Goal: Task Accomplishment & Management: Use online tool/utility

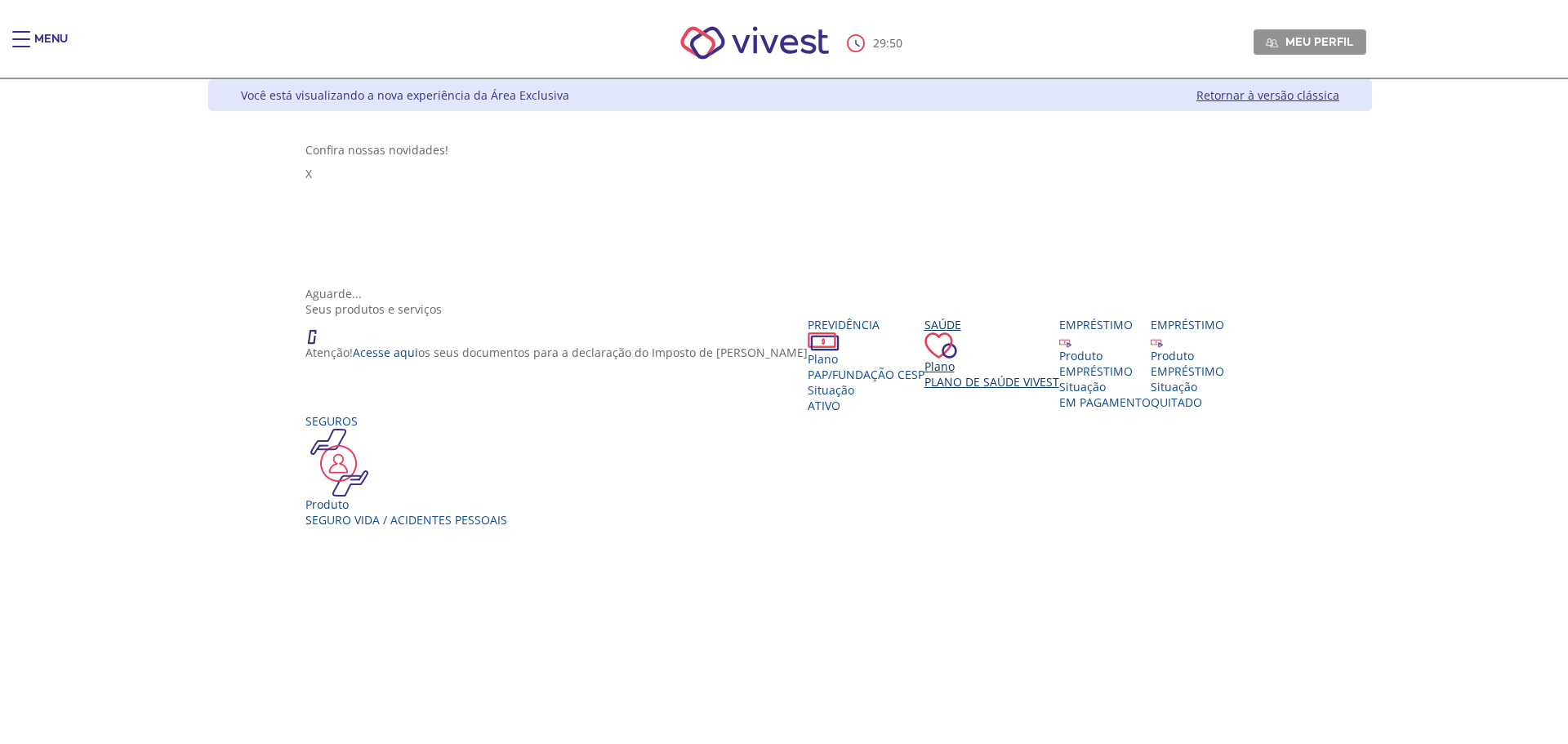
click at [924, 372] on div "Saúde Plano Plano de Saúde VIVEST" at bounding box center [992, 353] width 135 height 72
click at [924, 374] on span "Plano de Saúde VIVEST" at bounding box center [992, 382] width 135 height 16
click at [918, 332] on div "Saúde" at bounding box center [985, 325] width 135 height 16
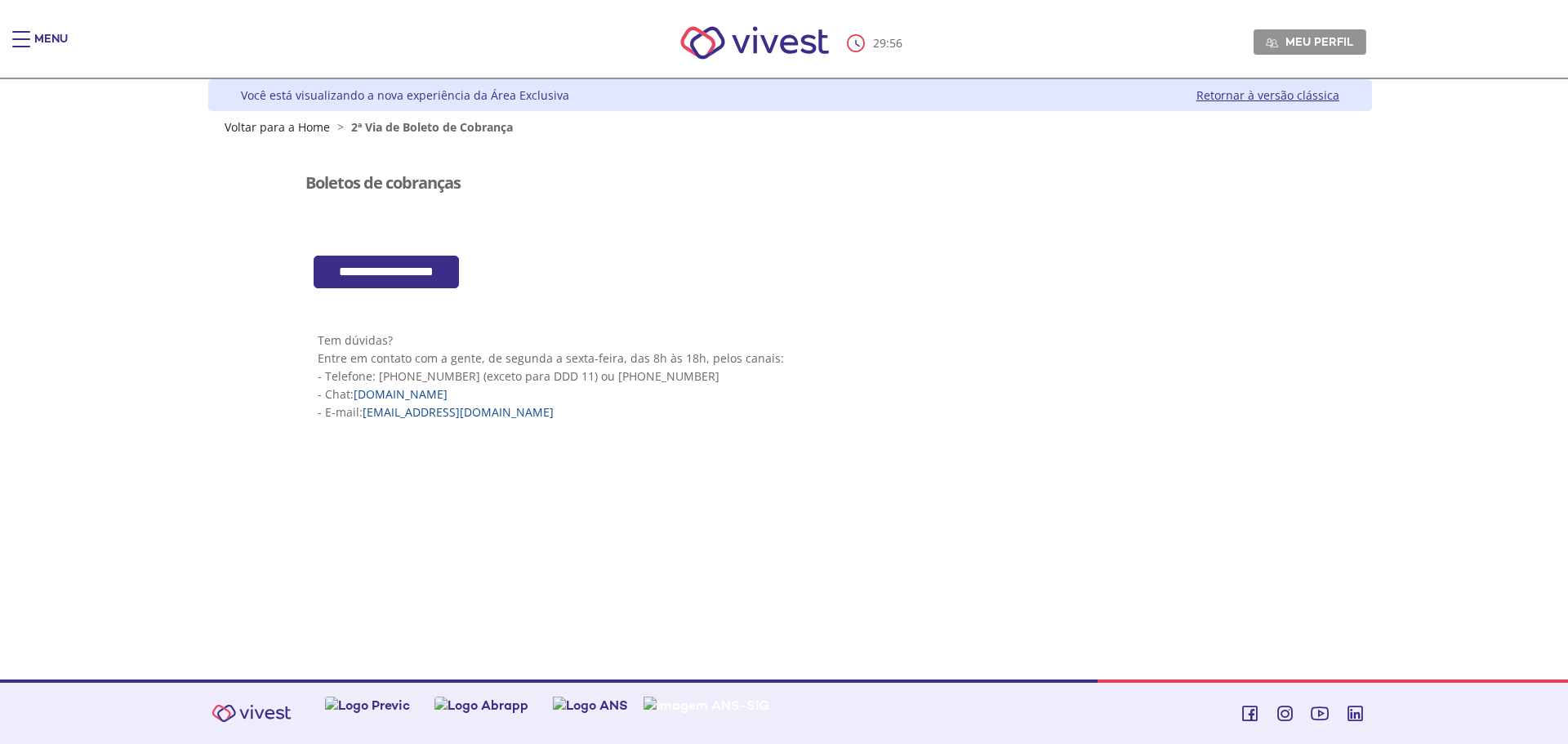
click at [395, 279] on input "**********" at bounding box center [386, 272] width 146 height 33
